Goal: Navigation & Orientation: Find specific page/section

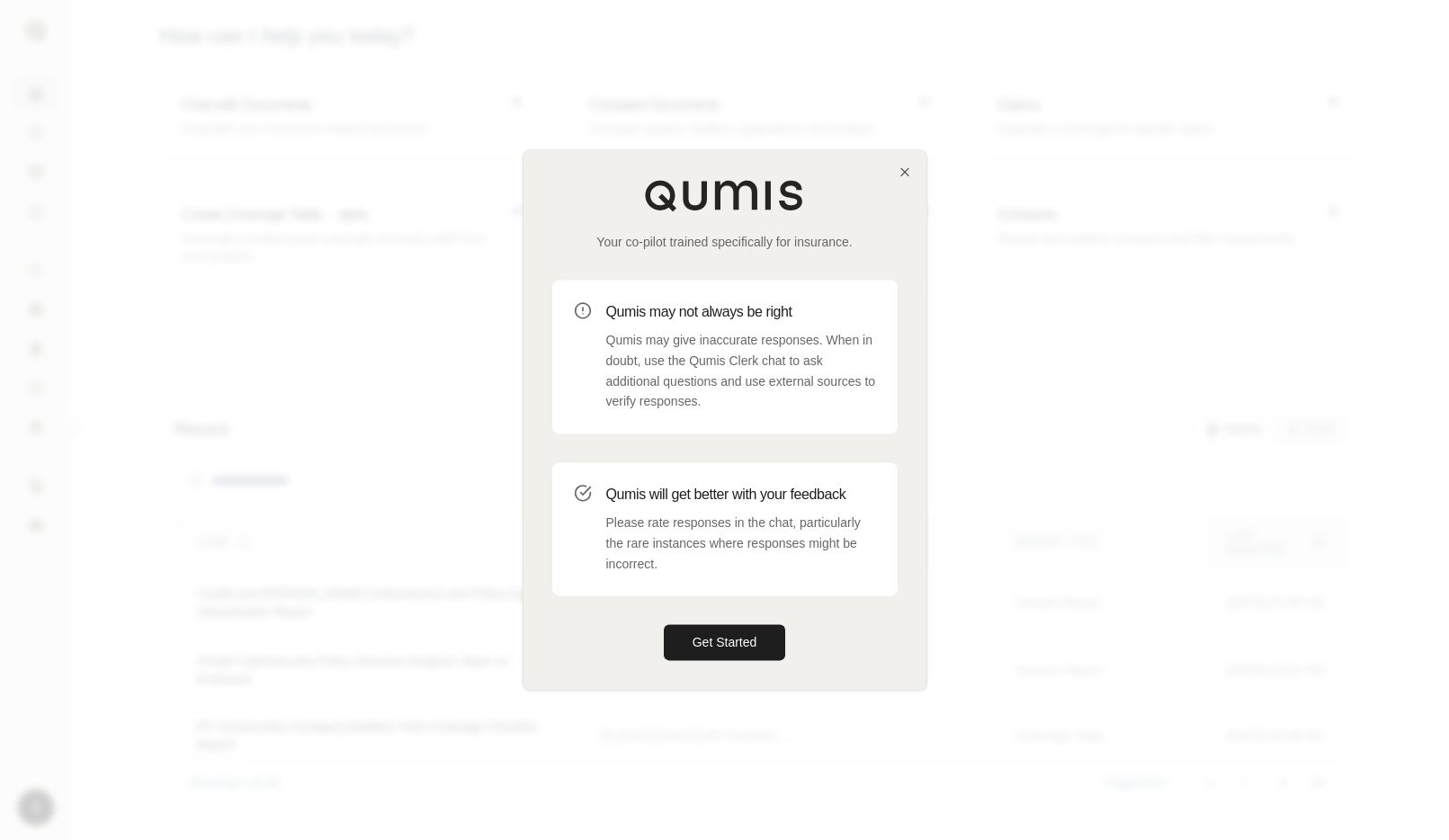
click at [896, 163] on div "Your co-pilot trained specifically for insurance. Qumis may not always be right…" at bounding box center [725, 419] width 403 height 539
click at [904, 168] on icon "button" at bounding box center [905, 172] width 15 height 15
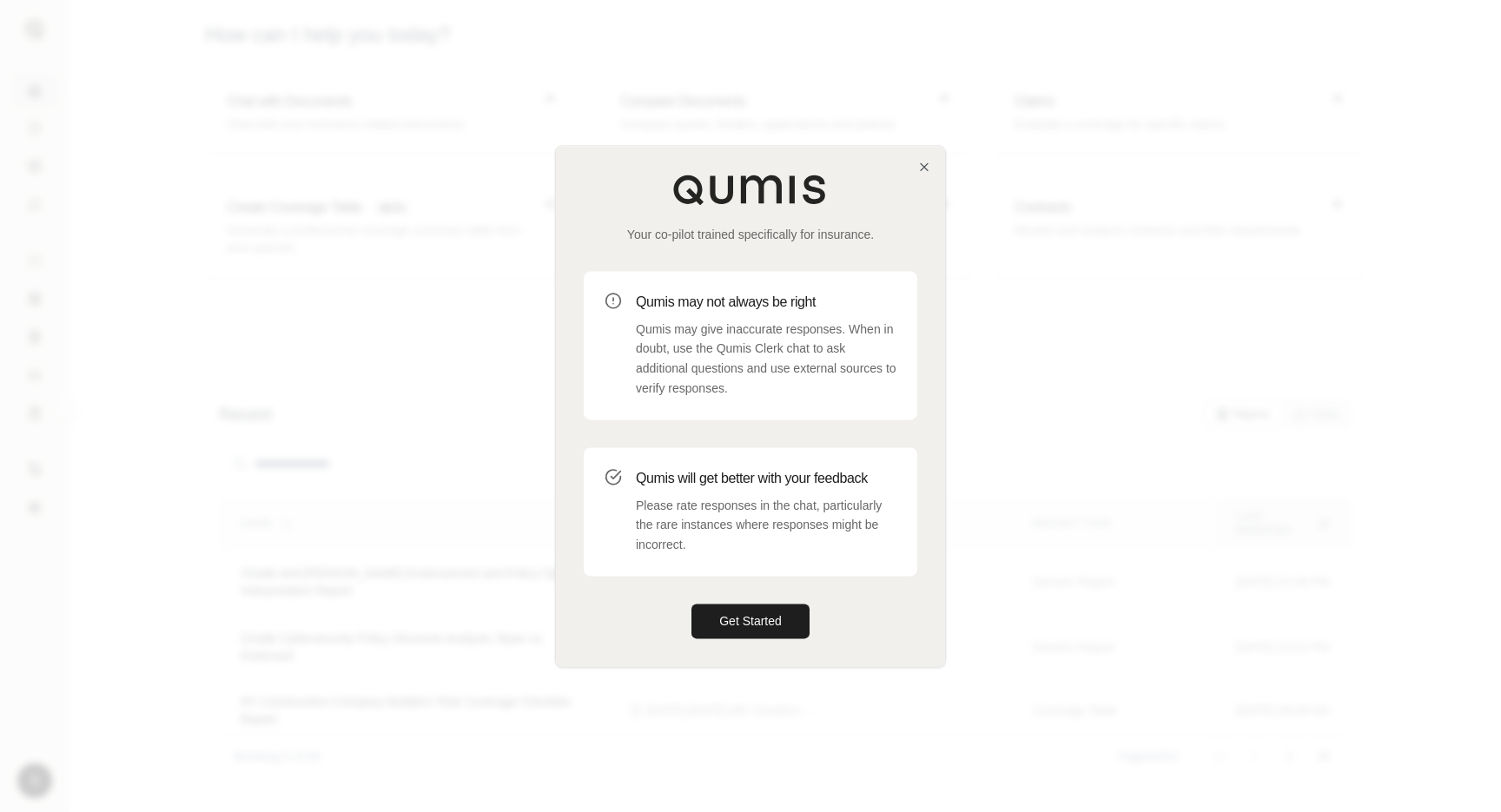
click at [932, 164] on div "Your co-pilot trained specifically for insurance. Qumis may not always be right…" at bounding box center [751, 405] width 389 height 520
click at [922, 169] on icon "button" at bounding box center [924, 167] width 14 height 14
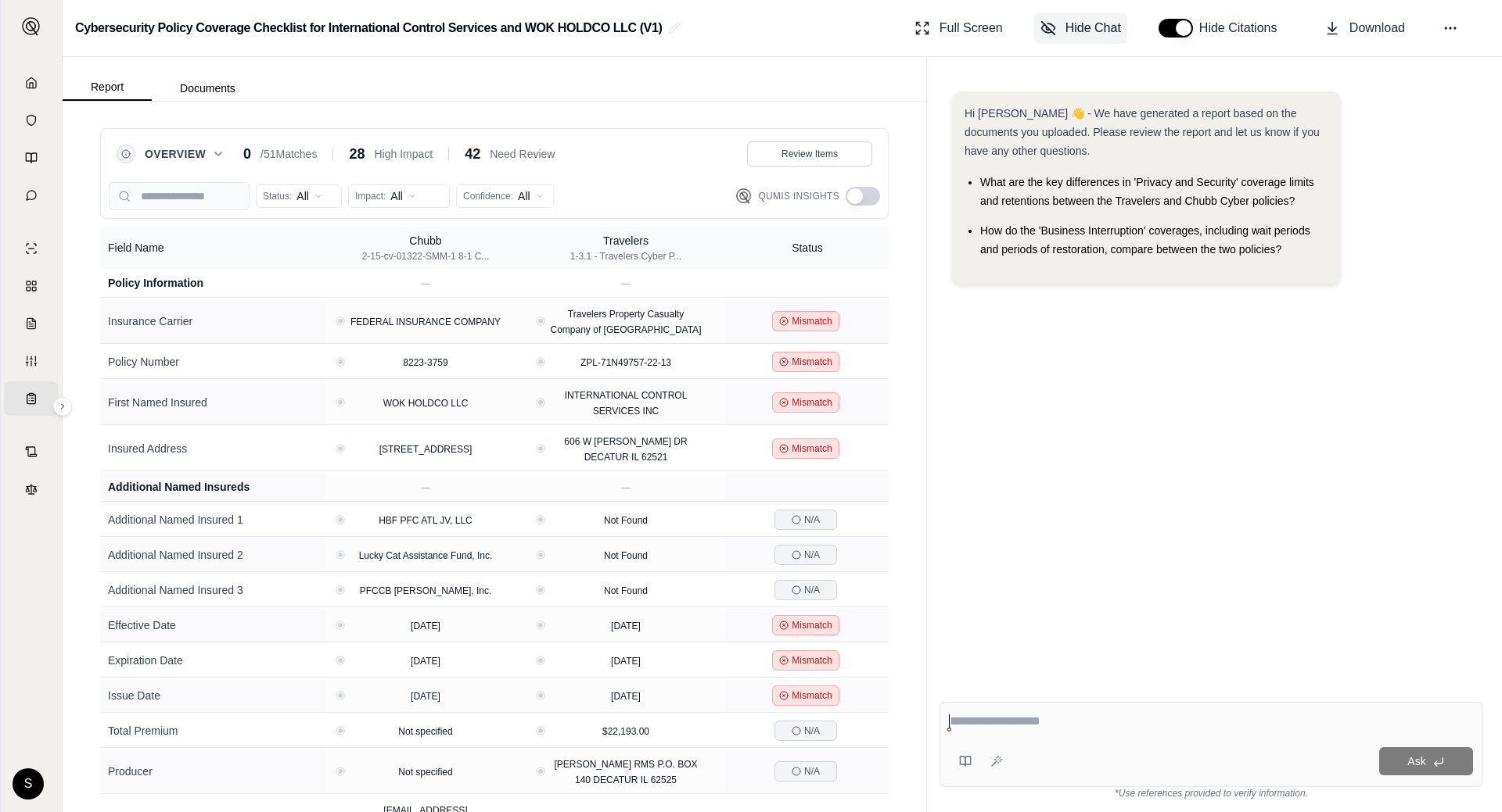
click at [1105, 33] on span "Hide Chat" at bounding box center [1092, 28] width 55 height 19
